Goal: Information Seeking & Learning: Learn about a topic

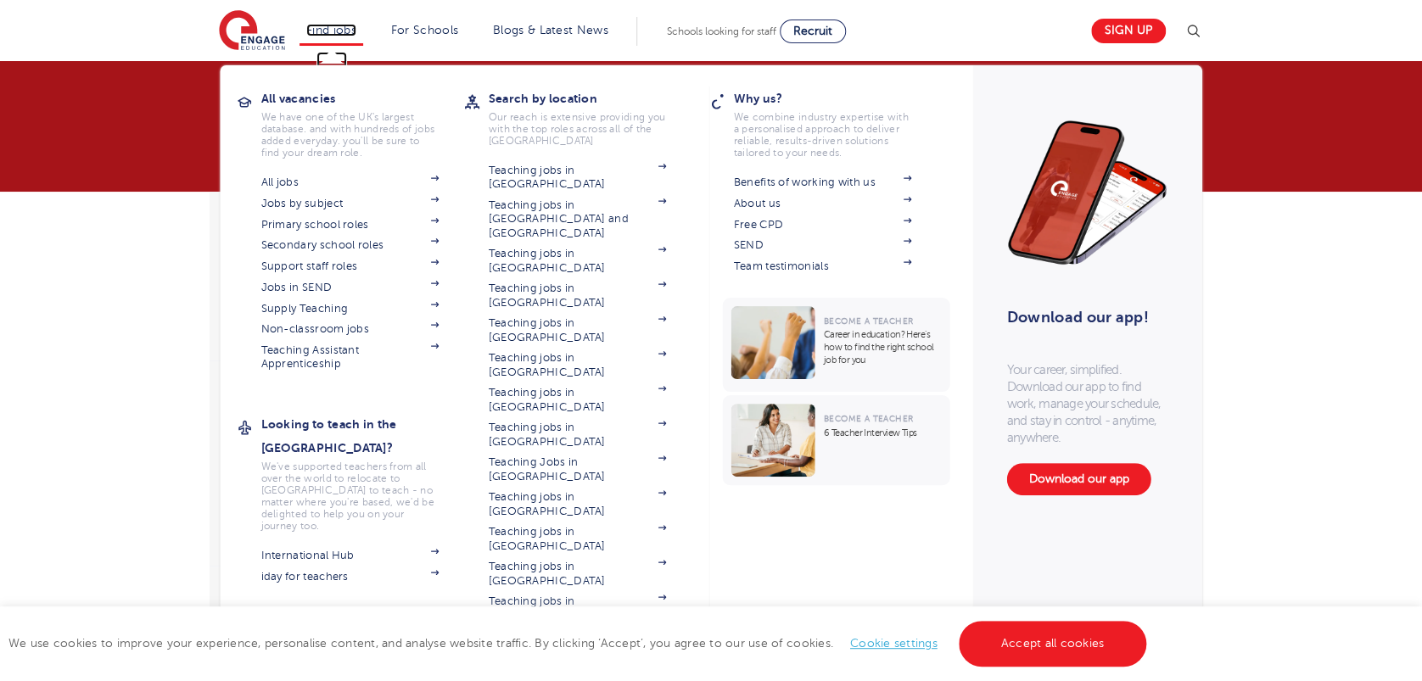
click at [342, 27] on link "Find jobs" at bounding box center [331, 30] width 50 height 13
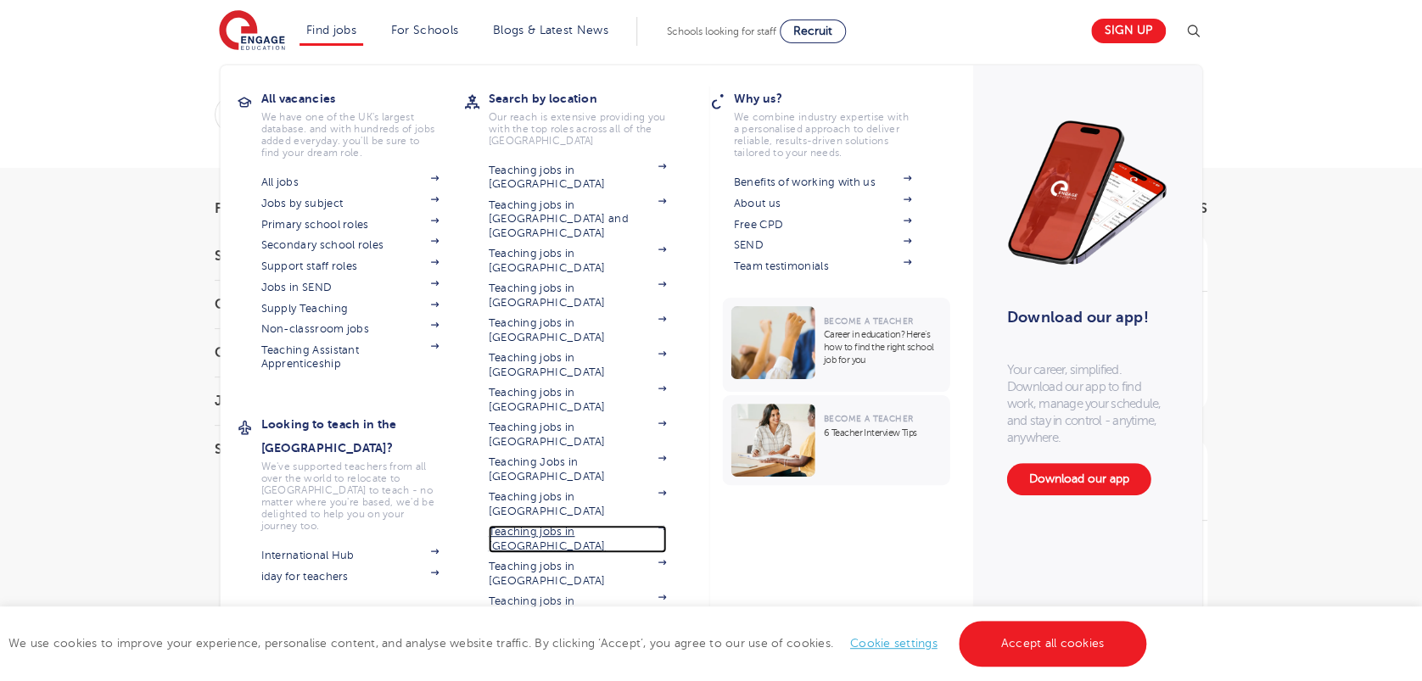
click at [540, 525] on link "Teaching jobs in [GEOGRAPHIC_DATA]" at bounding box center [578, 539] width 178 height 28
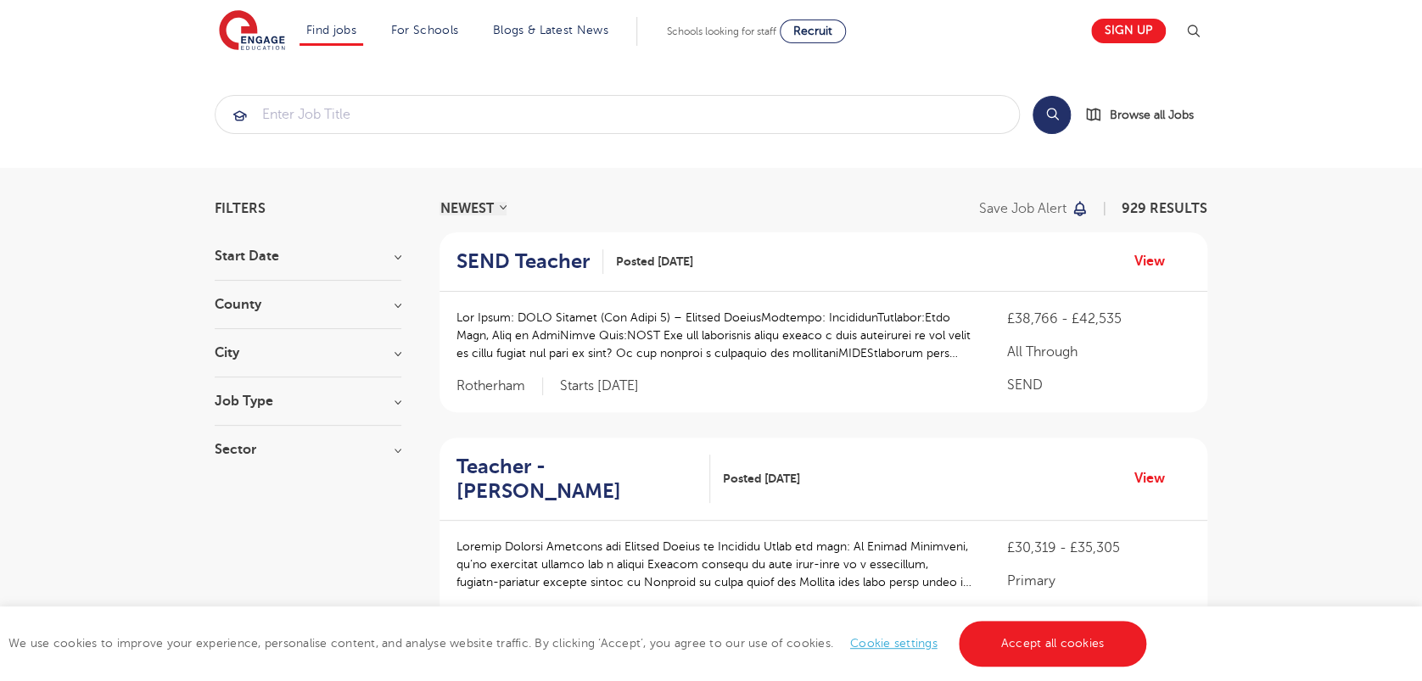
click at [387, 305] on h3 "County" at bounding box center [308, 305] width 187 height 14
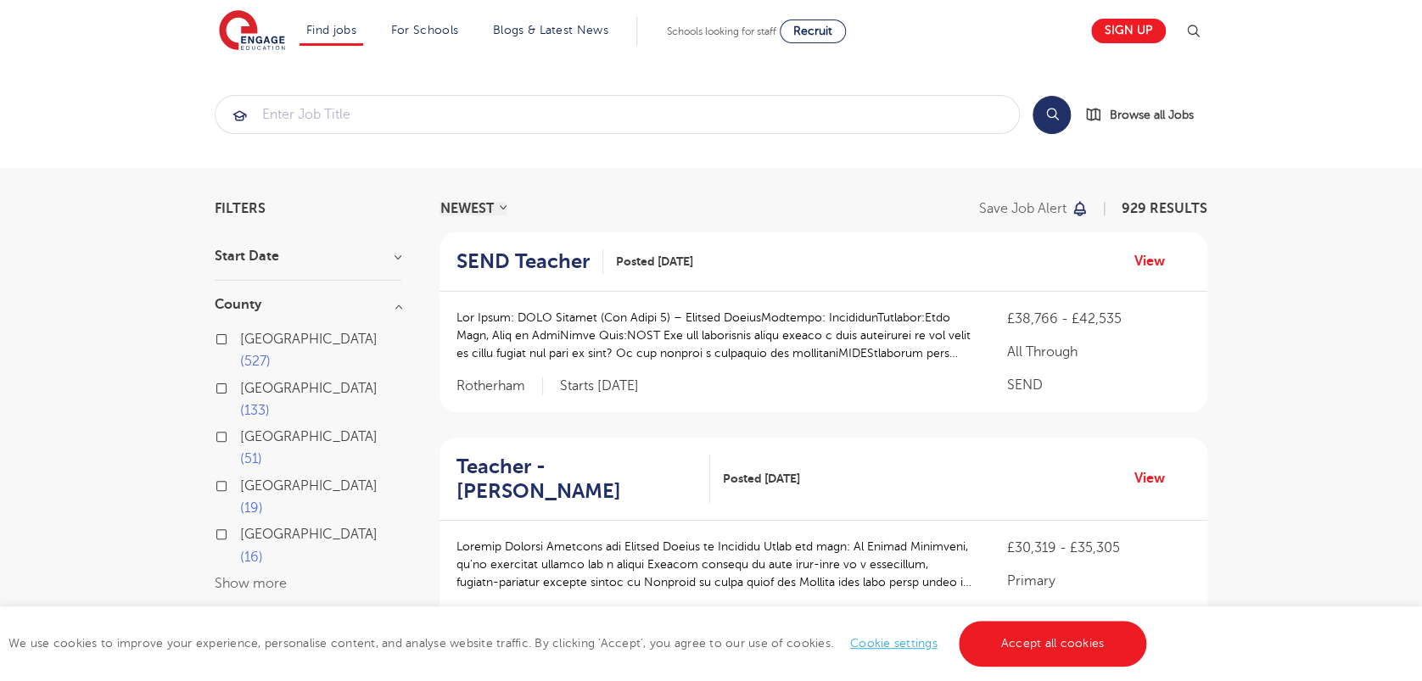
click at [240, 335] on label "London 527" at bounding box center [320, 350] width 161 height 45
click at [240, 335] on input "London 527" at bounding box center [245, 337] width 11 height 11
checkbox input "true"
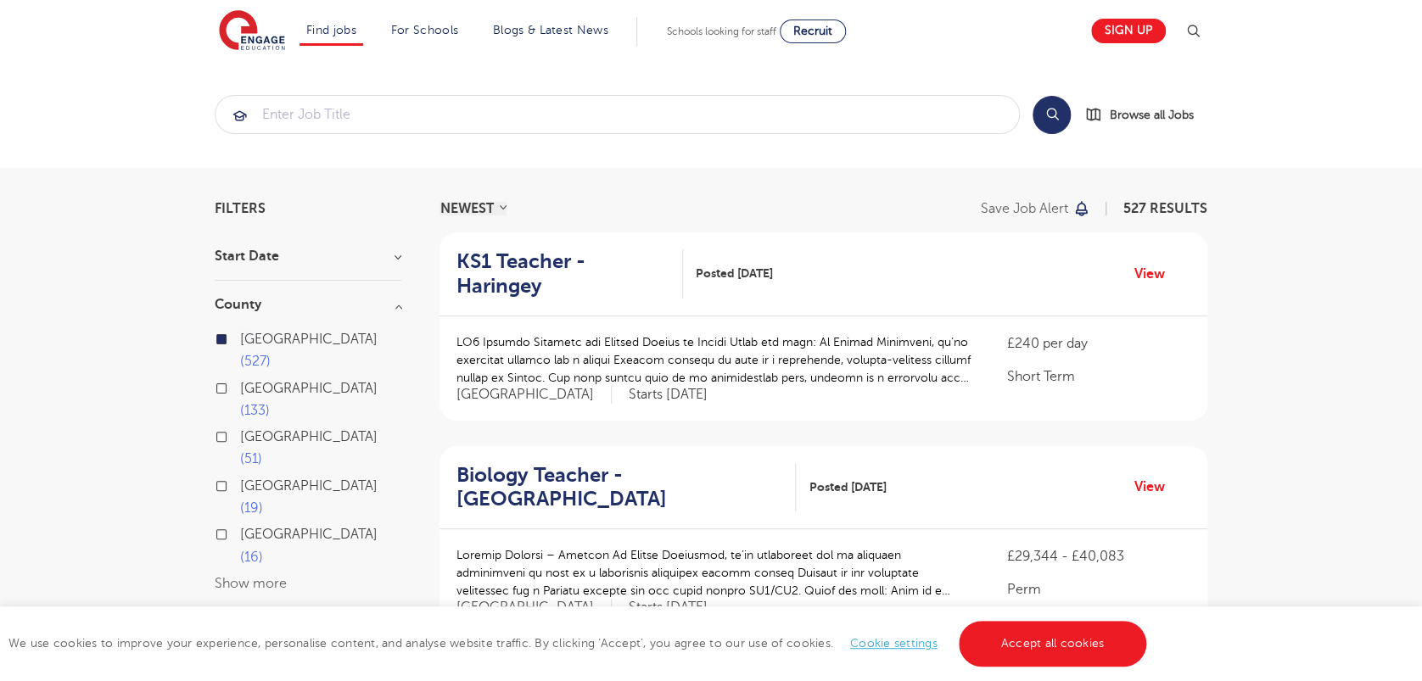
click at [255, 576] on button "Show more" at bounding box center [251, 583] width 72 height 15
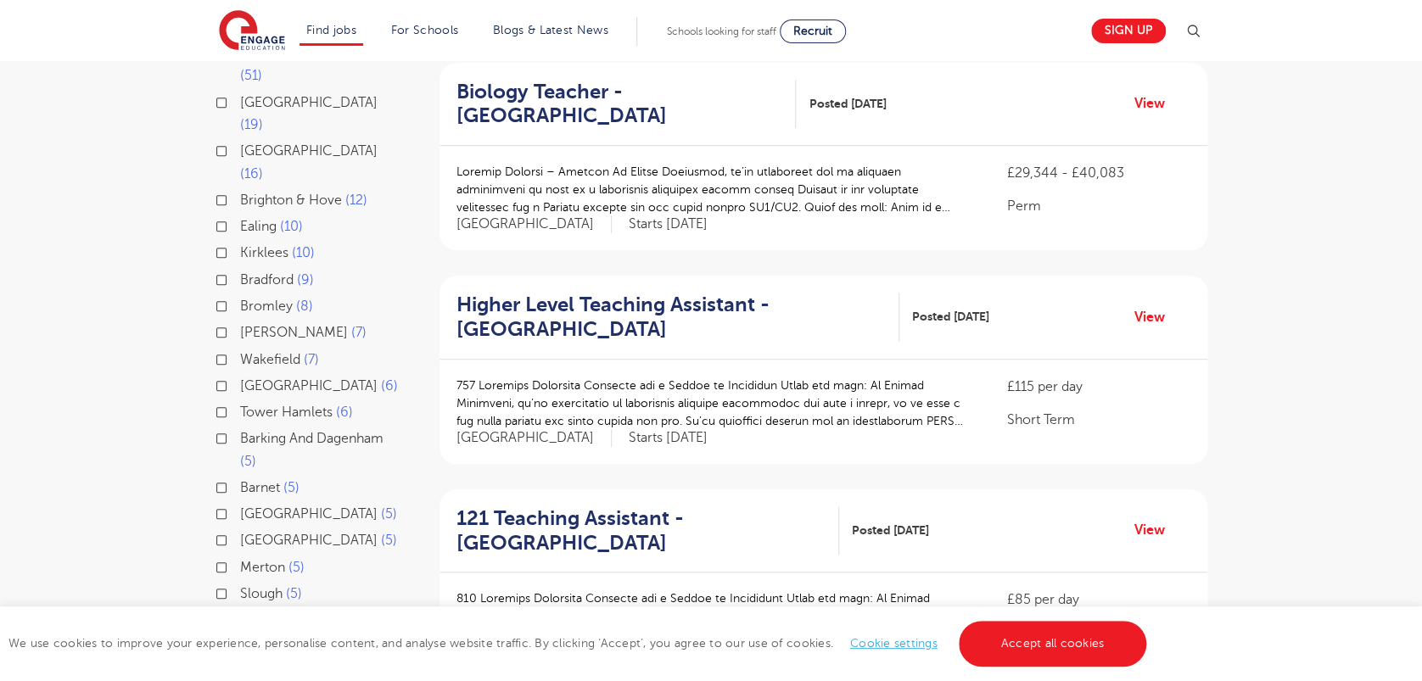
scroll to position [398, 0]
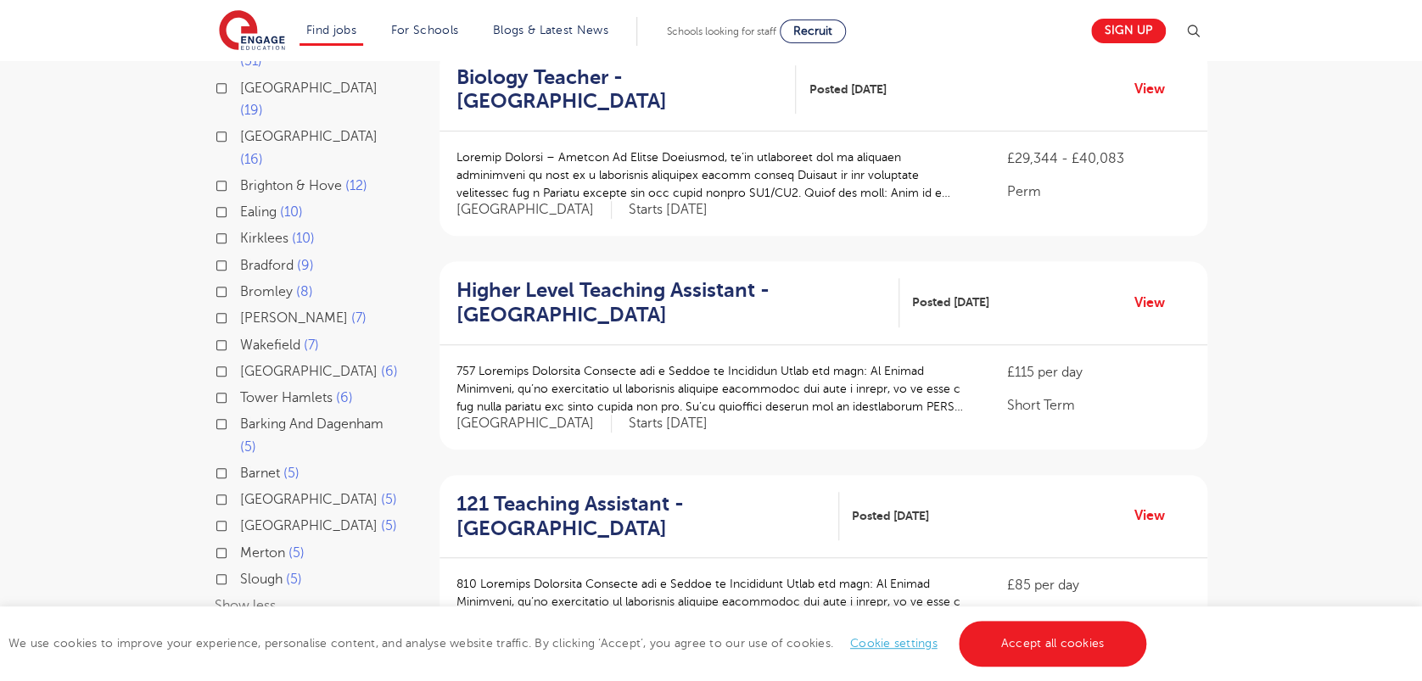
click at [240, 542] on label "Merton 5" at bounding box center [272, 553] width 64 height 22
click at [240, 546] on input "Merton 5" at bounding box center [245, 551] width 11 height 11
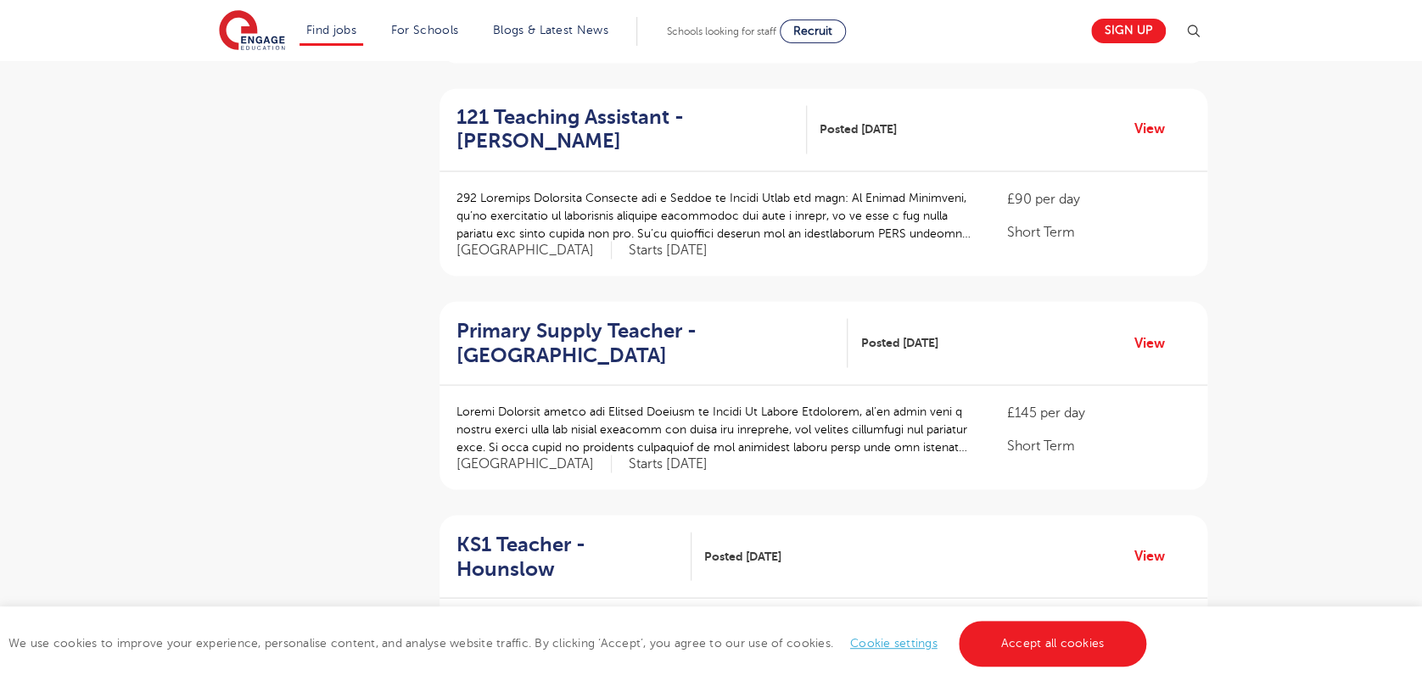
scroll to position [1436, 0]
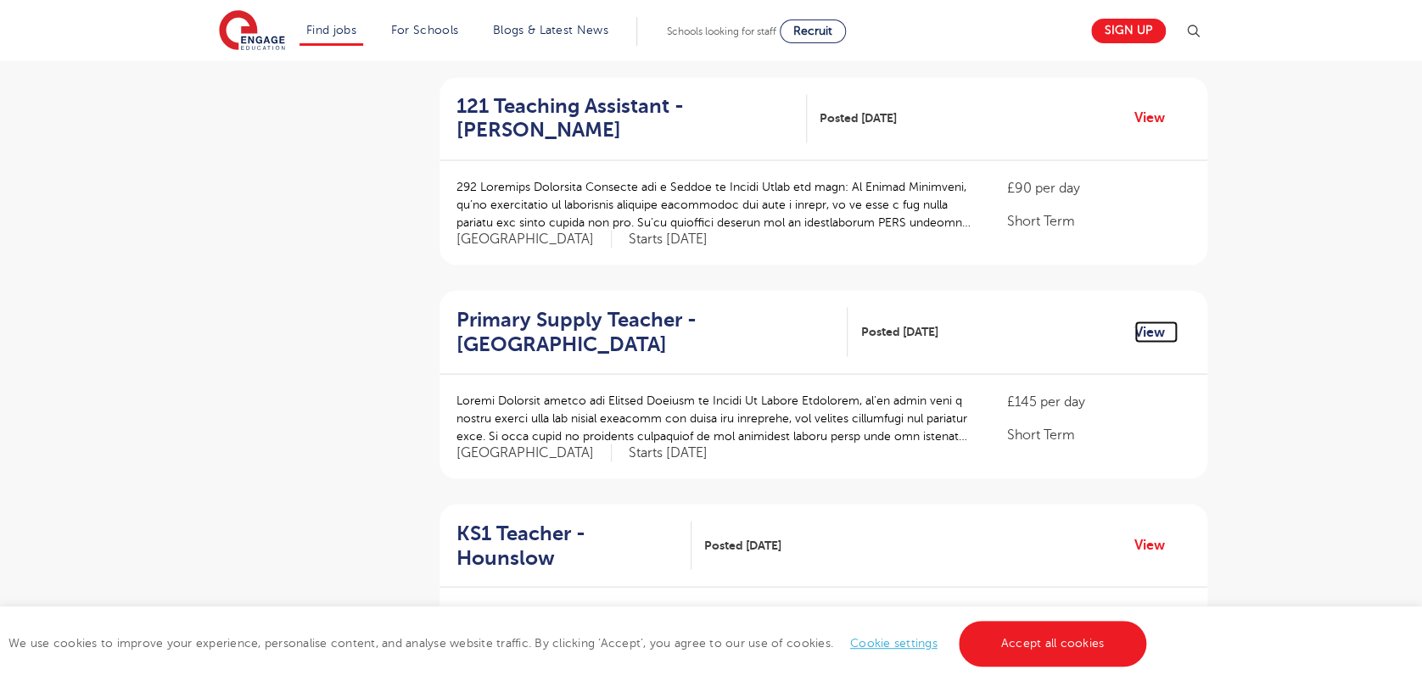
click at [1156, 321] on link "View" at bounding box center [1155, 332] width 43 height 22
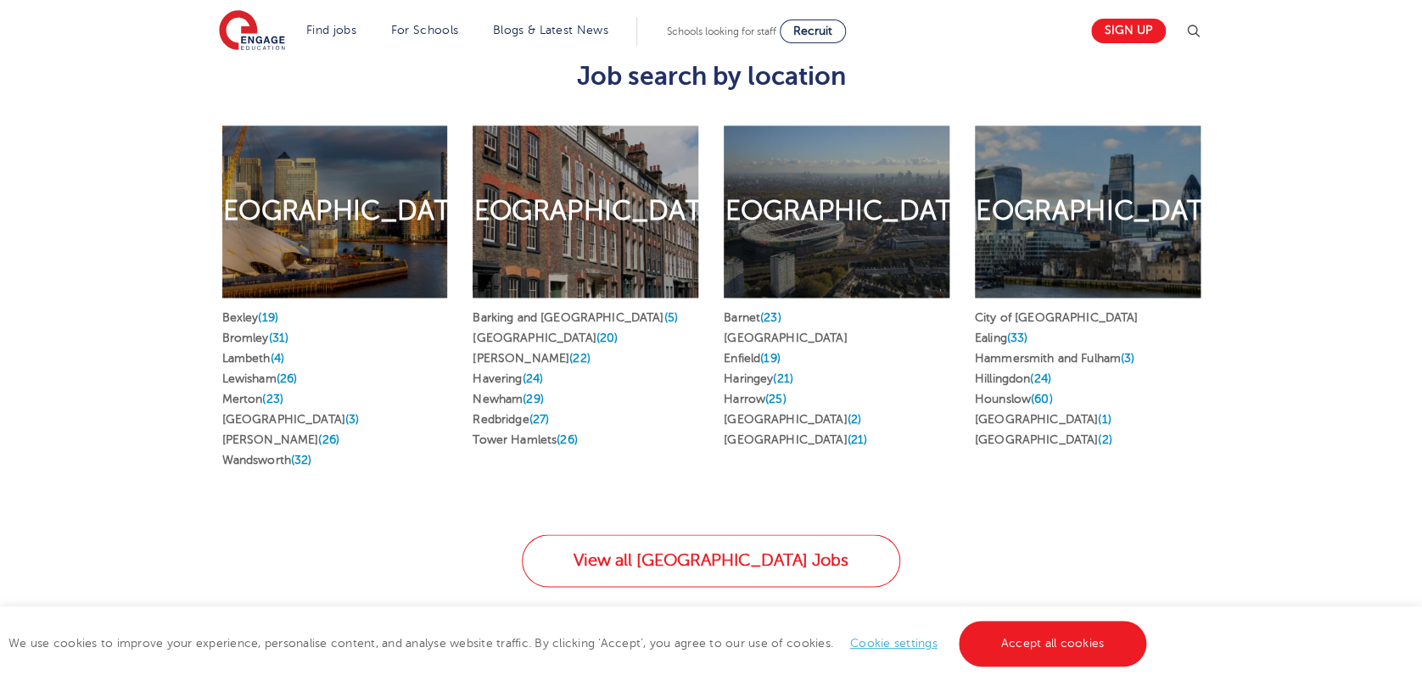
scroll to position [958, 0]
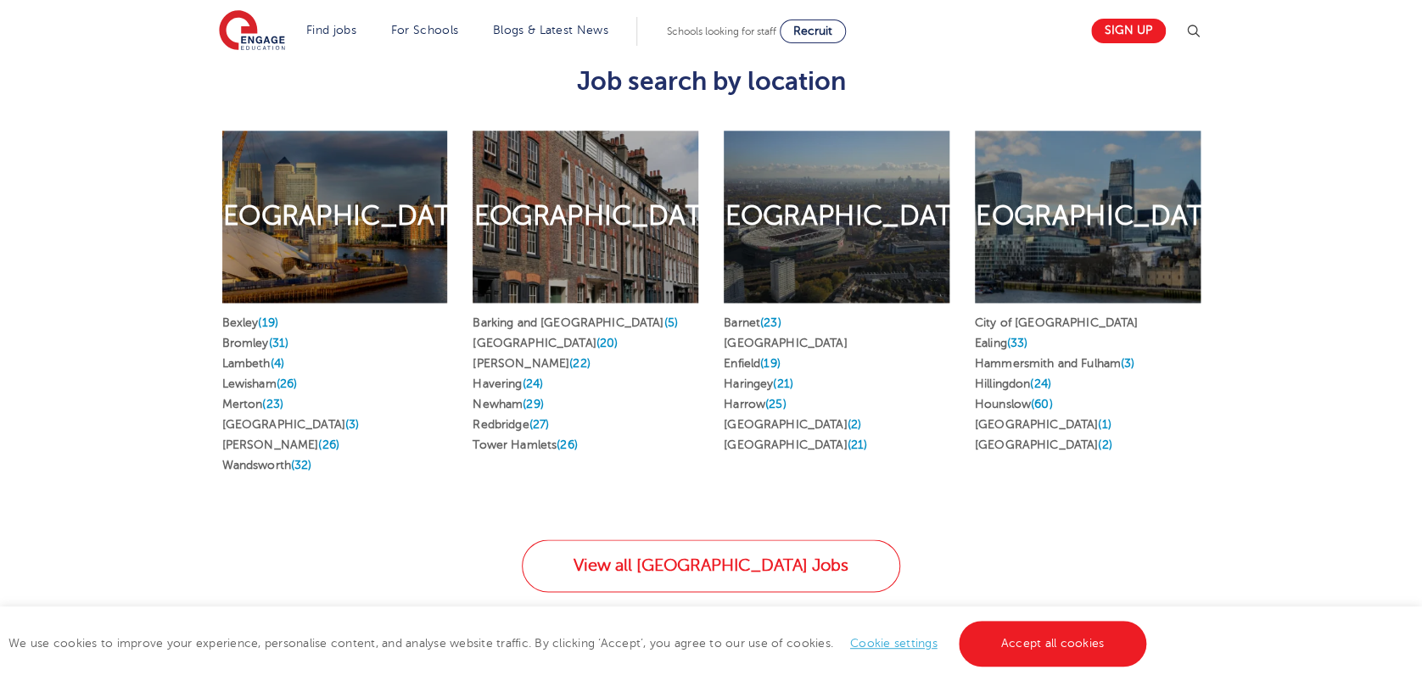
click at [295, 221] on h2 "South London" at bounding box center [334, 217] width 280 height 36
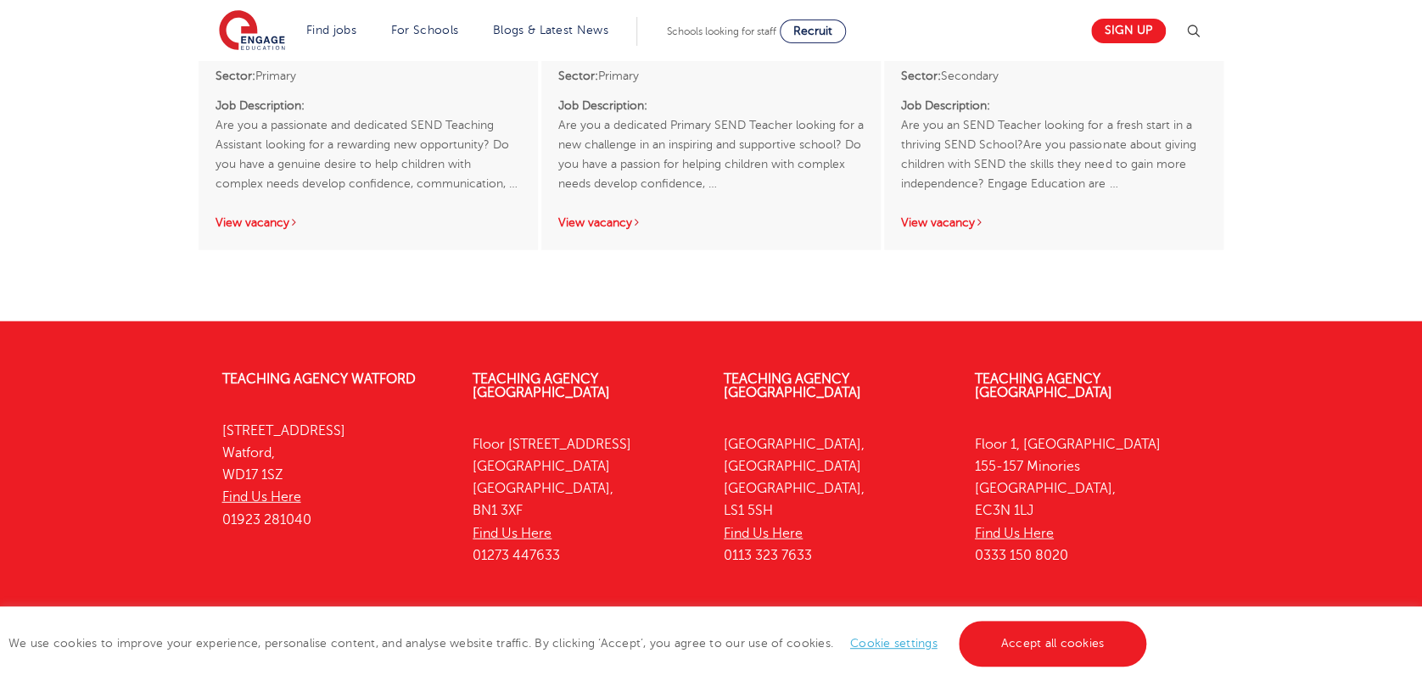
scroll to position [1618, 0]
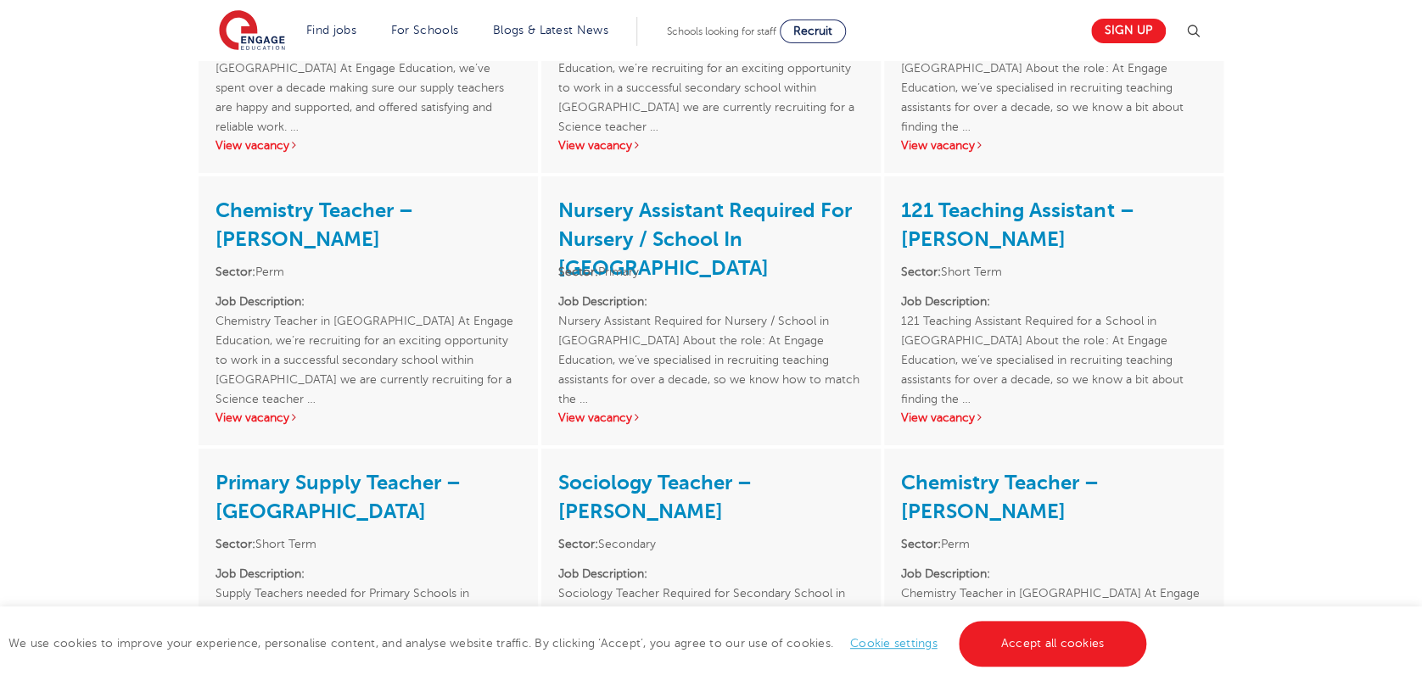
scroll to position [2768, 0]
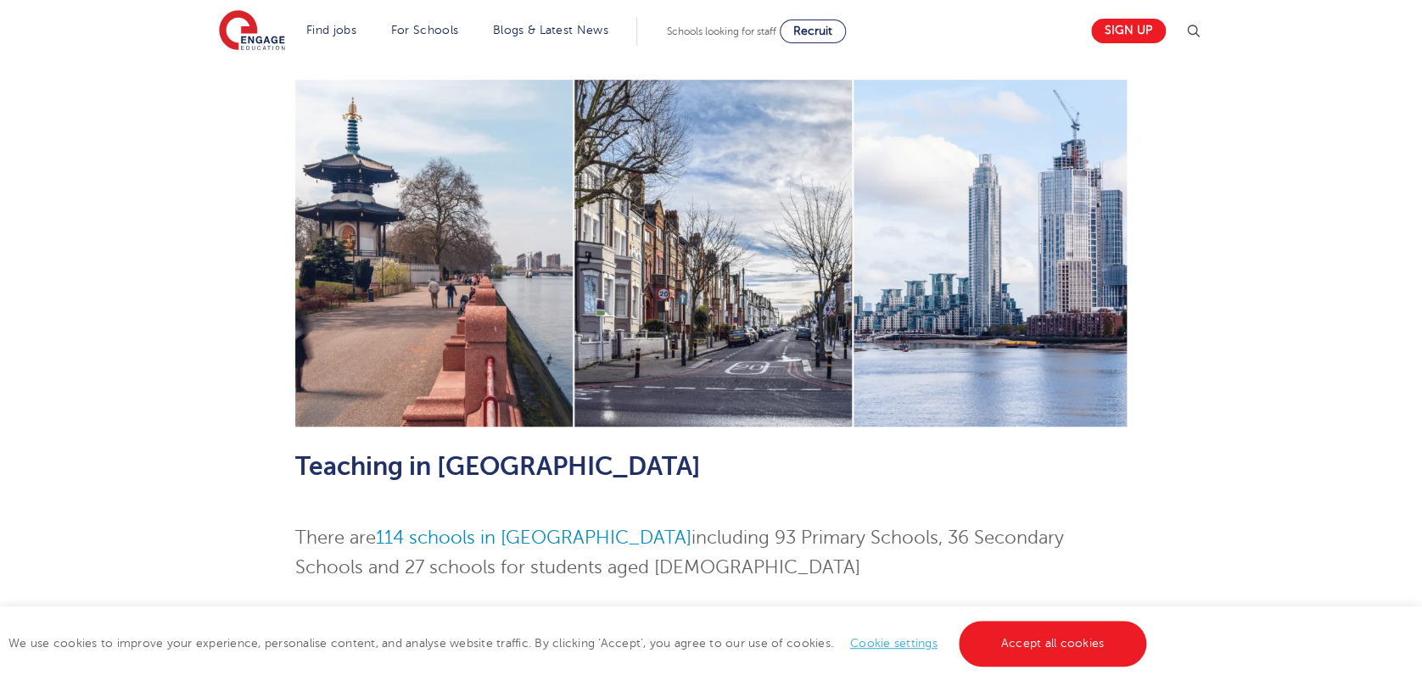
scroll to position [170, 0]
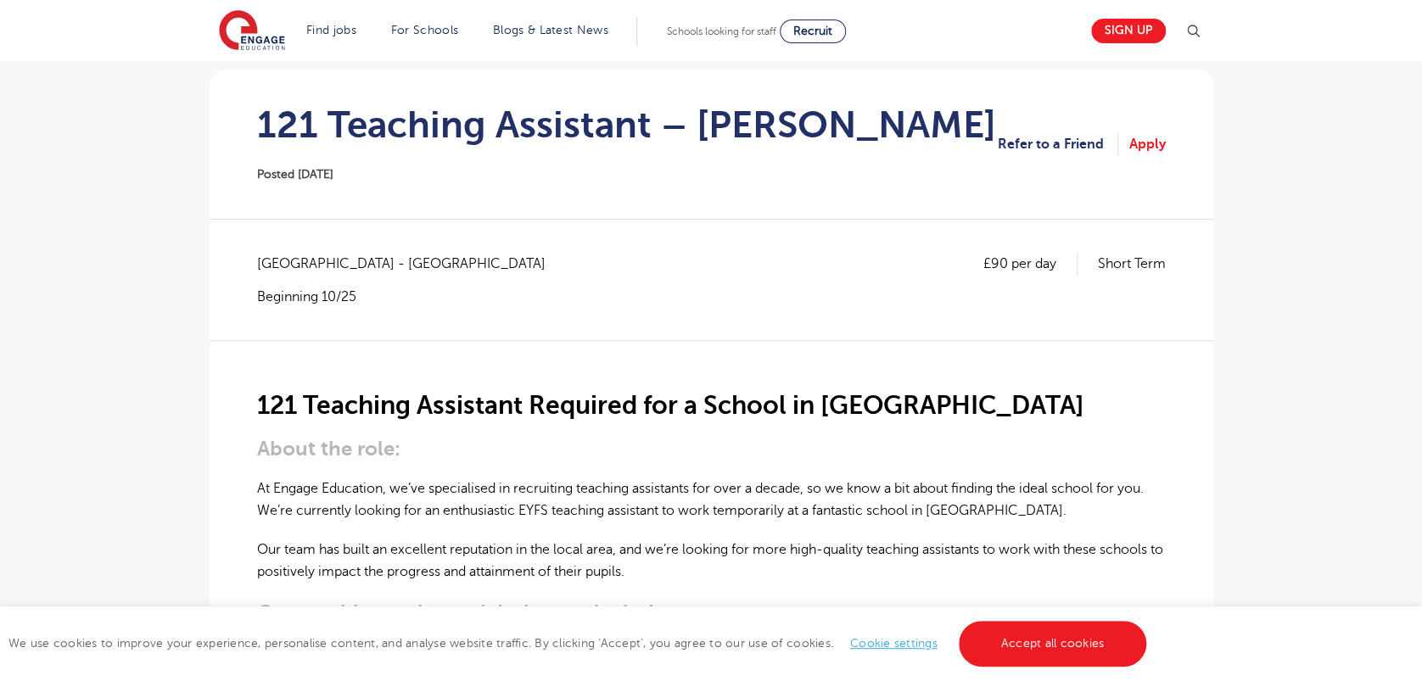
scroll to position [132, 0]
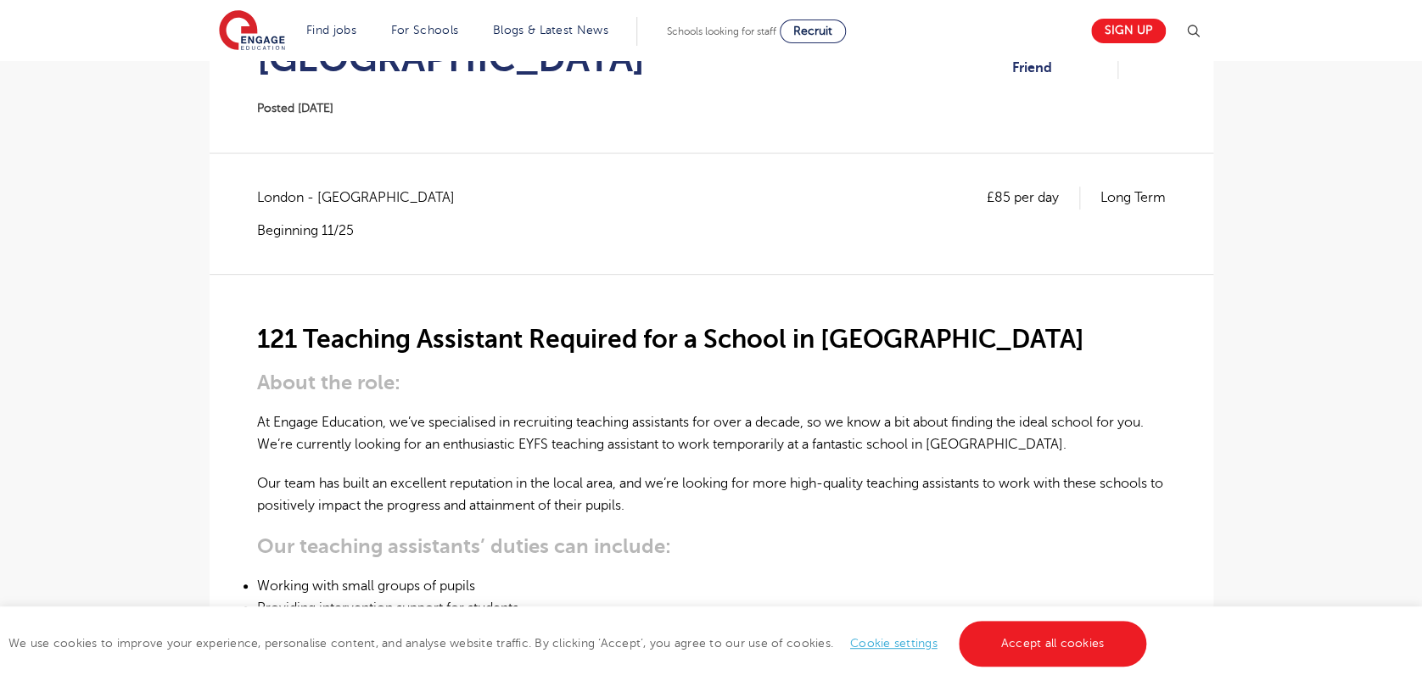
scroll to position [160, 0]
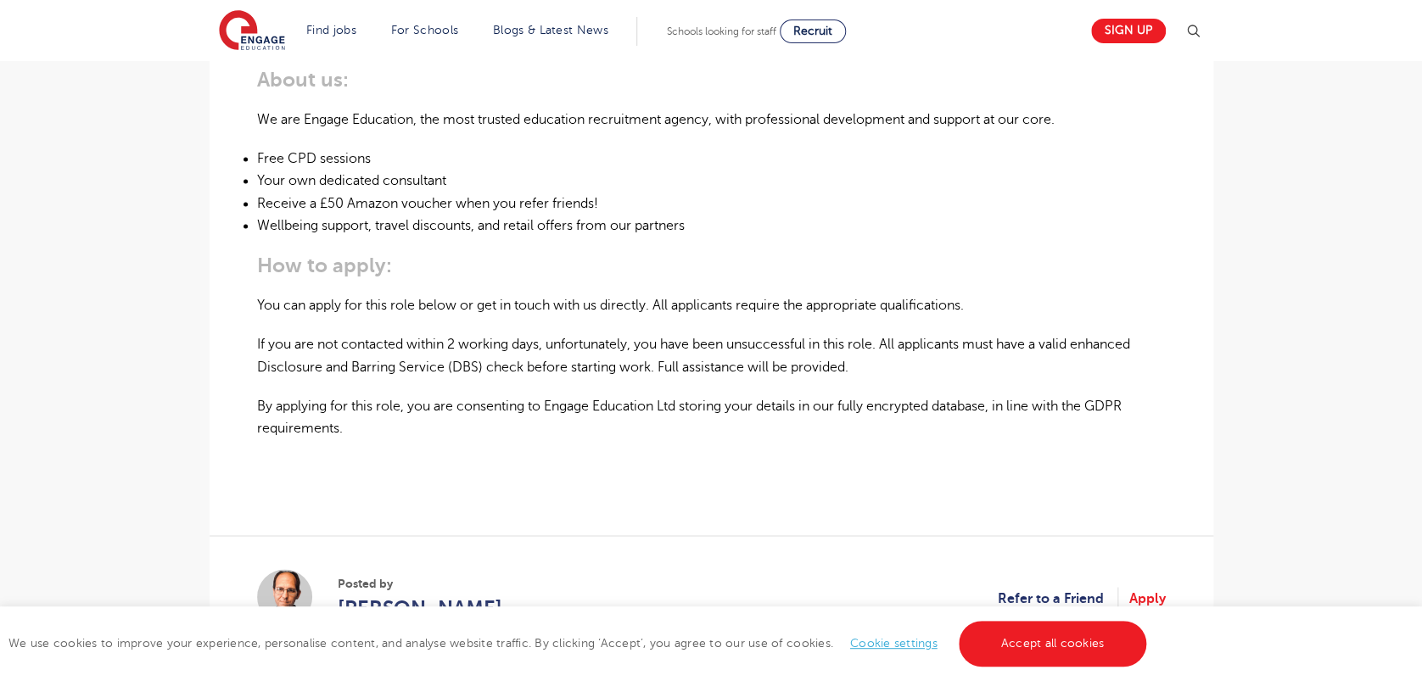
scroll to position [1059, 0]
